Goal: Information Seeking & Learning: Find specific fact

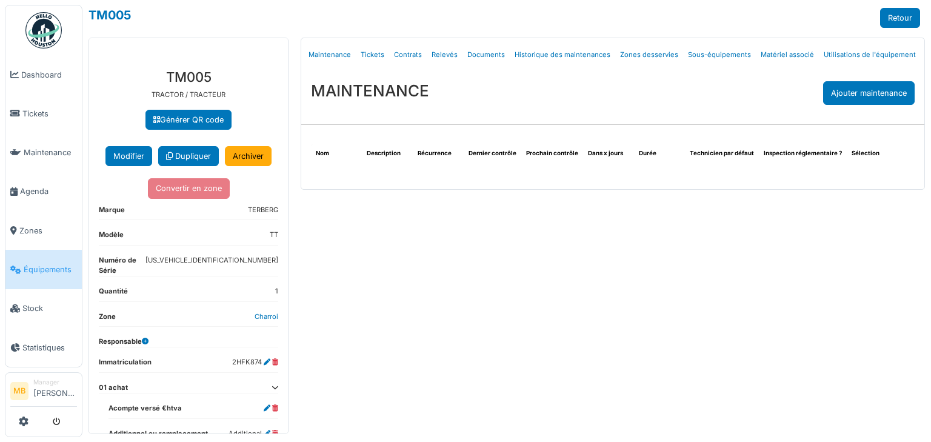
scroll to position [95, 0]
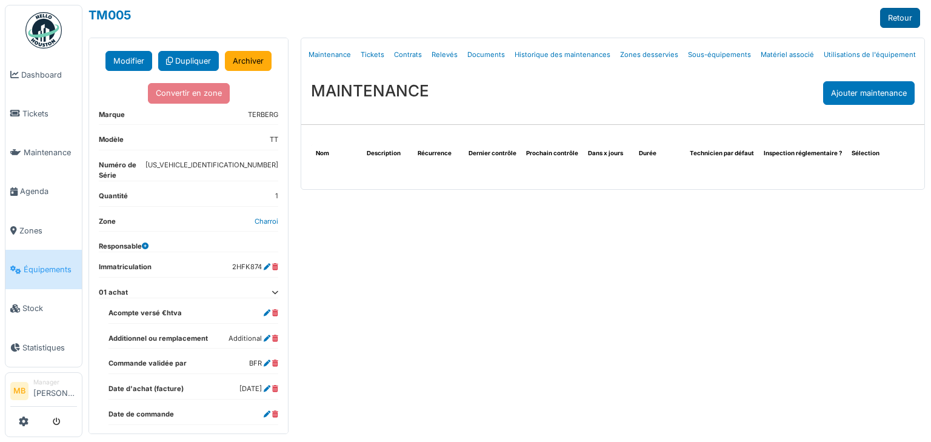
click at [903, 19] on link "Retour" at bounding box center [900, 18] width 40 height 20
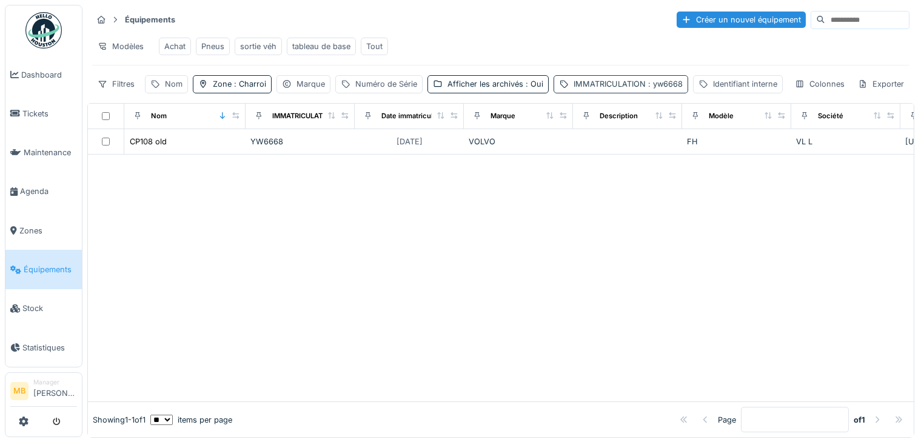
click at [633, 90] on div "IMMATRICULATION : yw6668" at bounding box center [627, 84] width 109 height 12
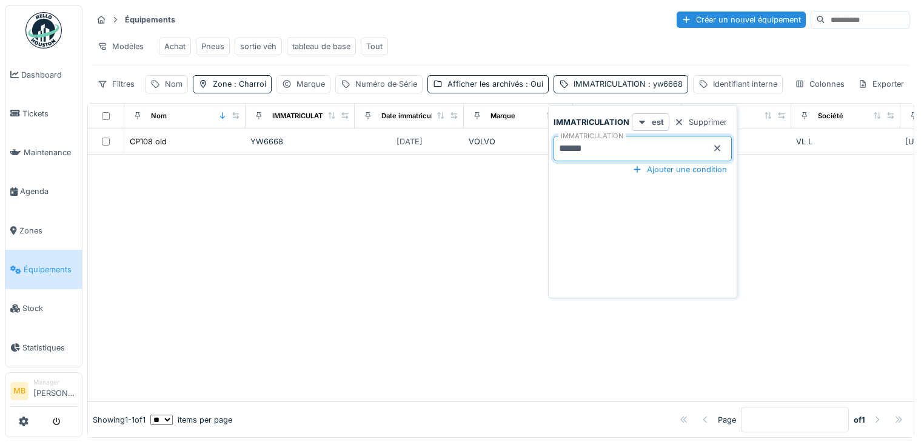
drag, startPoint x: 616, startPoint y: 144, endPoint x: 368, endPoint y: 114, distance: 249.6
click at [388, 118] on body "Dashboard Tickets Maintenance Agenda Zones Équipements Stock Statistiques MB Ma…" at bounding box center [462, 221] width 924 height 442
click at [606, 150] on input "******" at bounding box center [642, 148] width 178 height 25
type input "*"
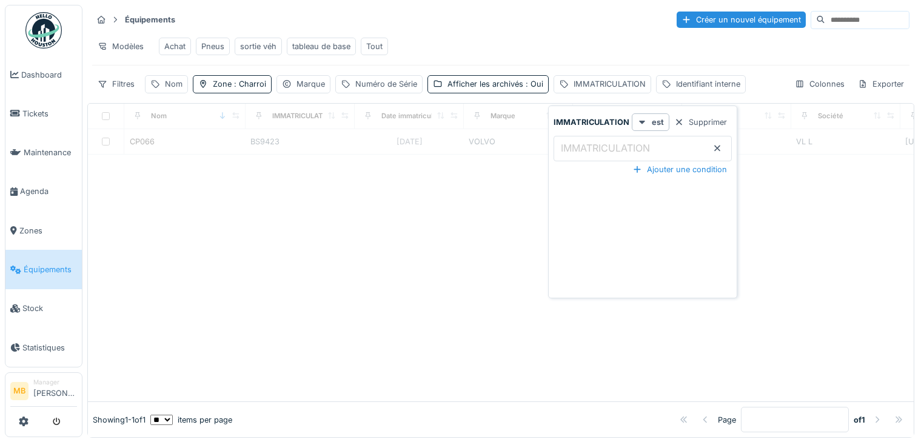
click at [440, 175] on div at bounding box center [500, 278] width 825 height 247
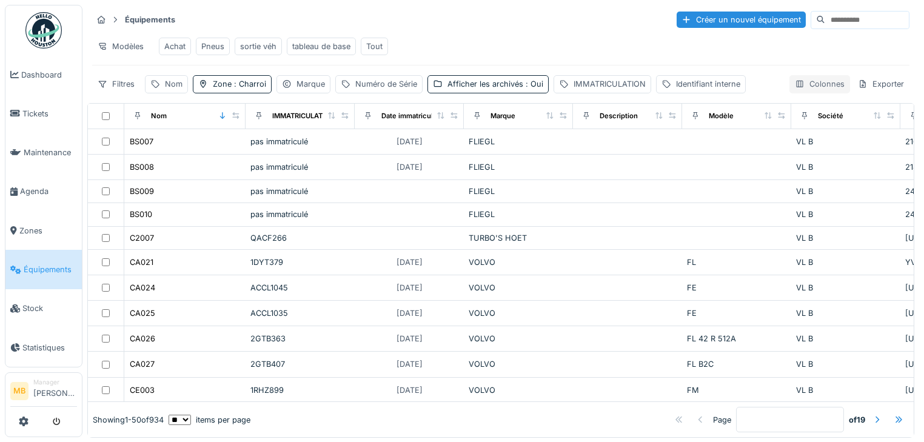
click at [807, 91] on div "Colonnes" at bounding box center [819, 84] width 61 height 18
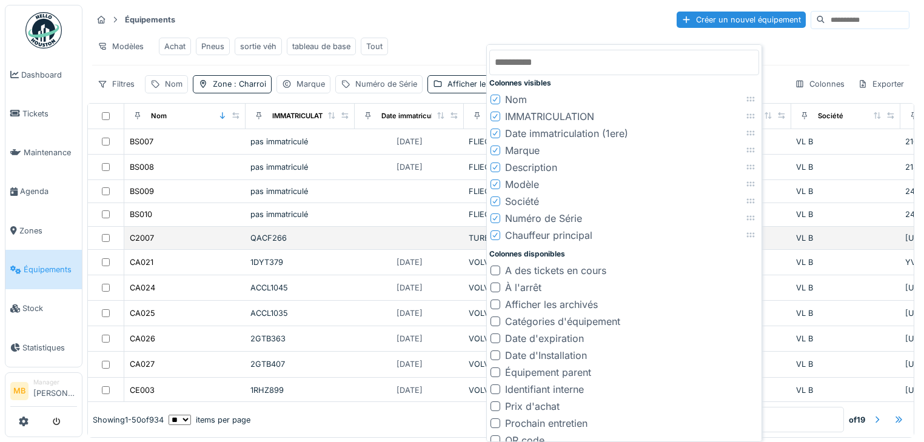
click at [841, 243] on div "VL B" at bounding box center [845, 238] width 99 height 12
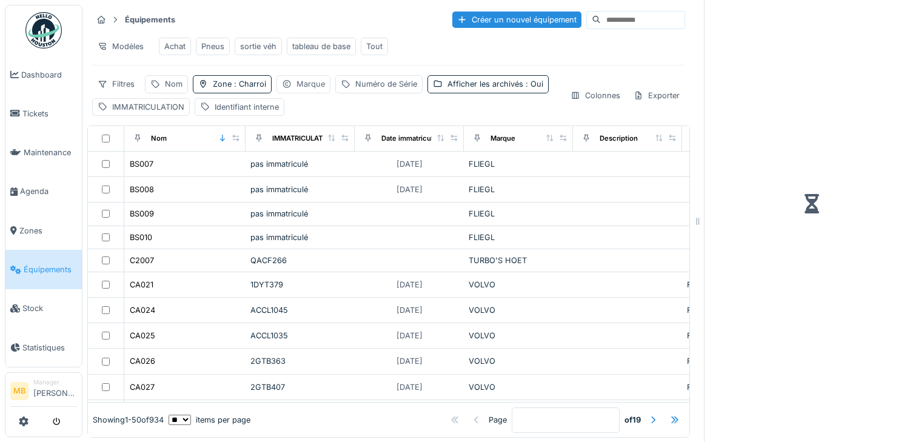
click at [312, 90] on div "Marque" at bounding box center [310, 84] width 28 height 12
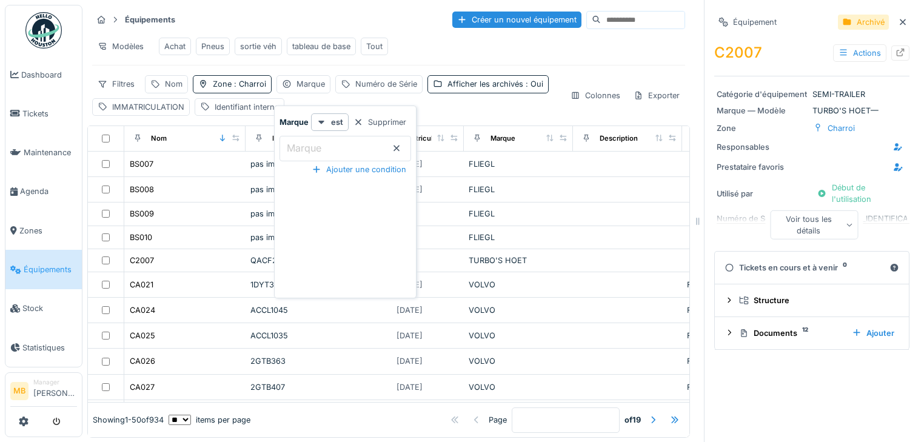
click at [319, 143] on label "Marque" at bounding box center [303, 148] width 39 height 15
click at [319, 143] on input "Marque" at bounding box center [344, 148] width 131 height 25
type input "***"
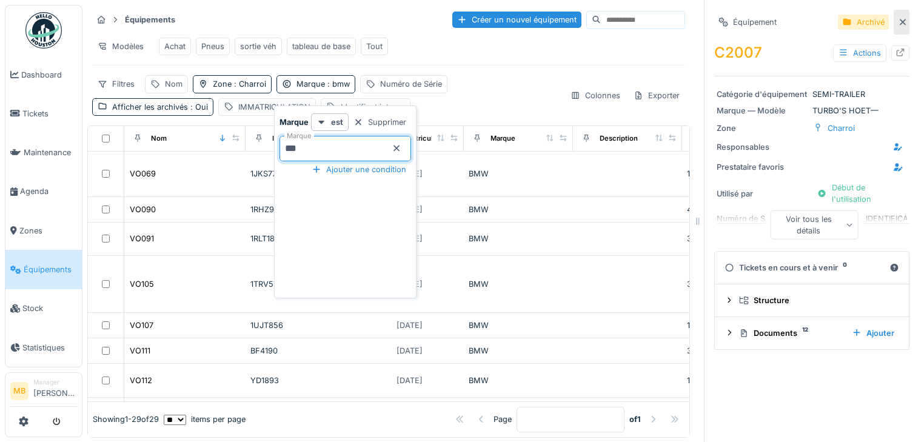
click at [897, 20] on icon at bounding box center [902, 22] width 10 height 8
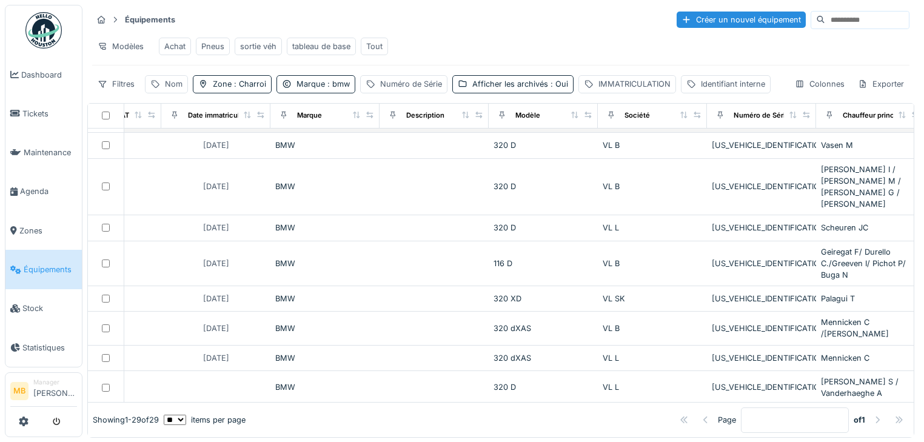
scroll to position [242, 193]
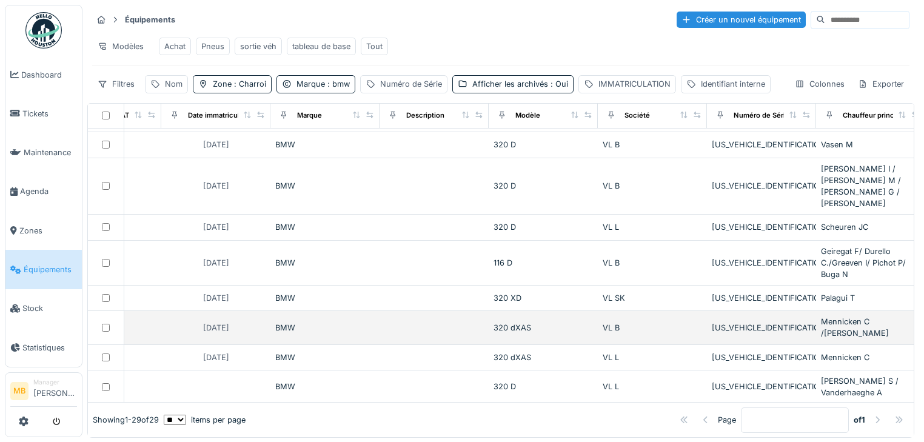
click at [449, 311] on td at bounding box center [433, 327] width 109 height 33
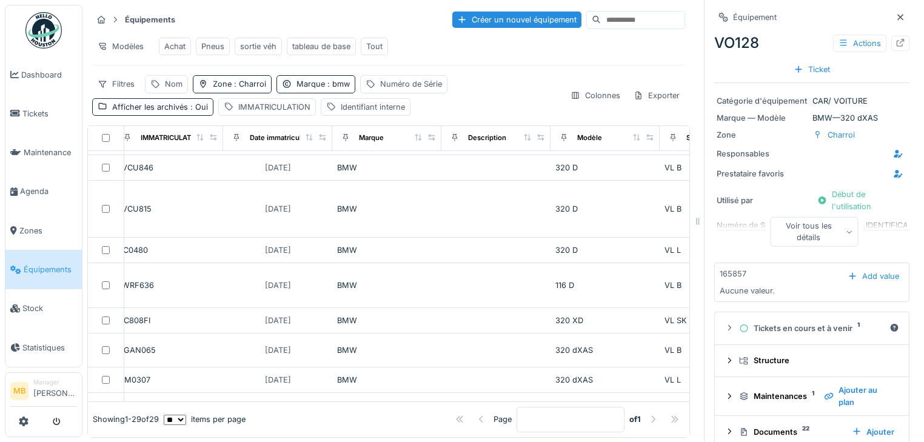
scroll to position [242, 0]
